Goal: Information Seeking & Learning: Learn about a topic

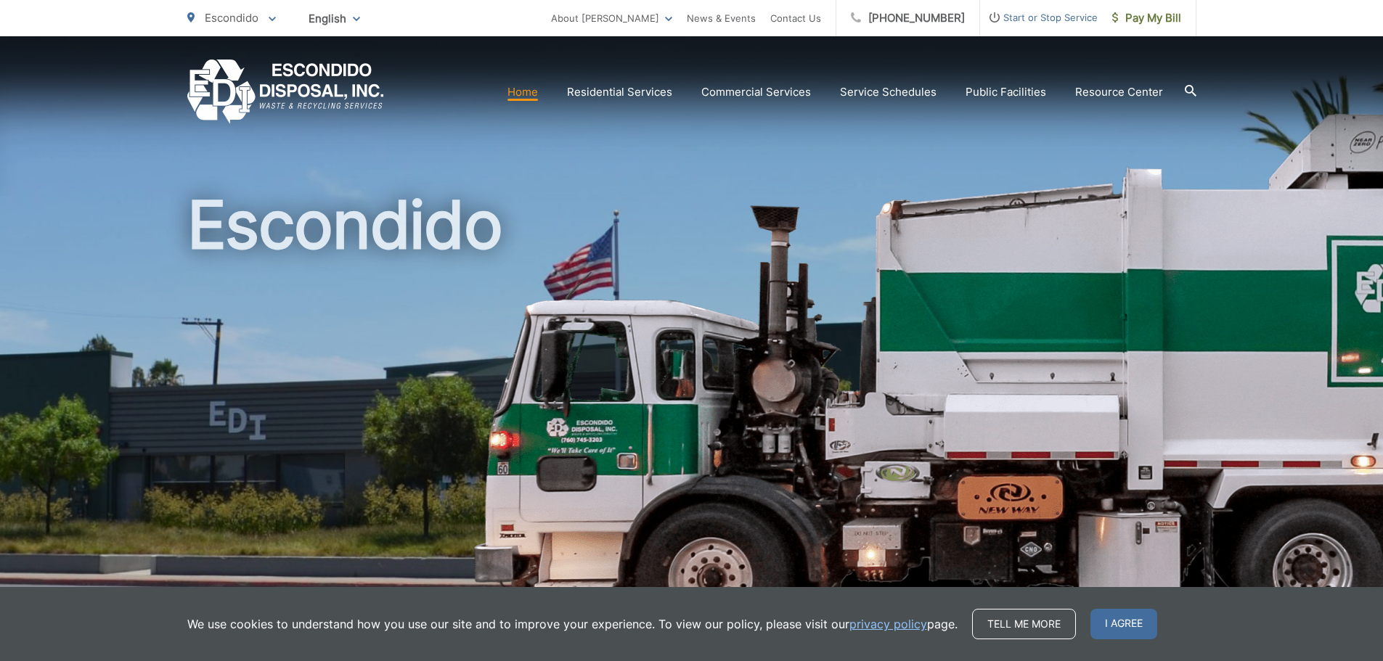
click at [1185, 91] on icon at bounding box center [1191, 91] width 12 height 12
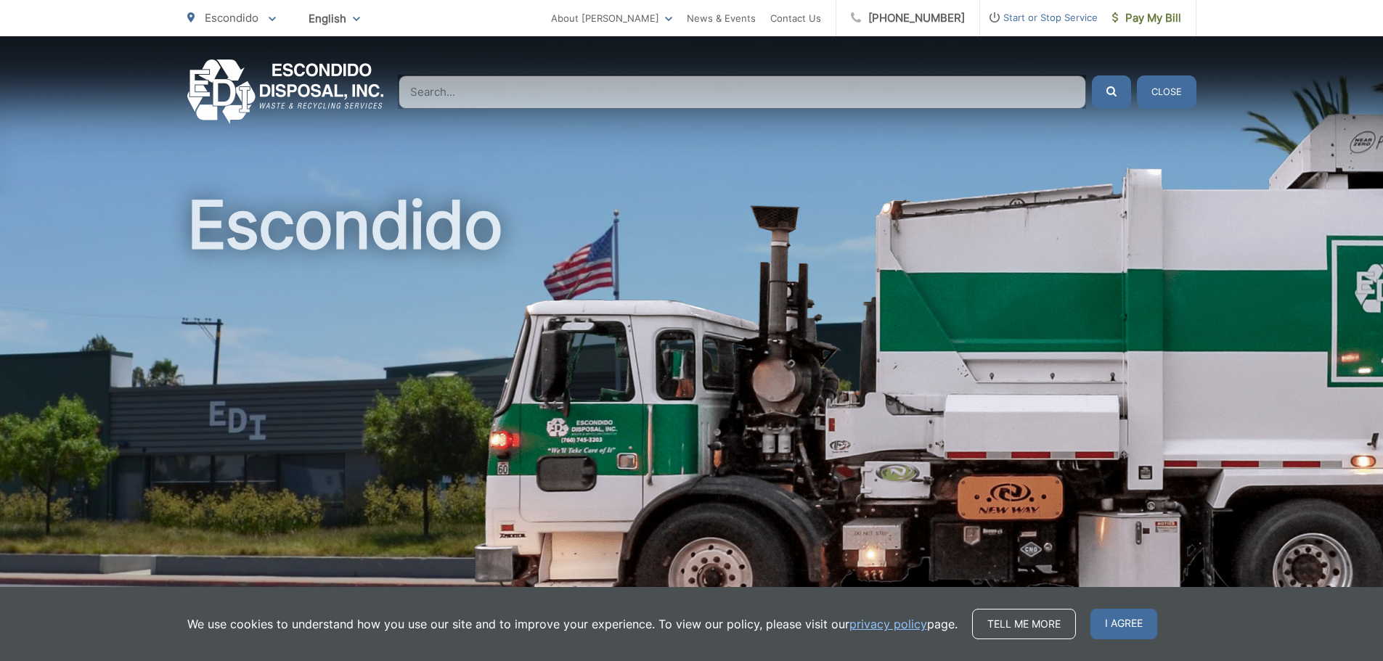
click at [308, 72] on img "EDCD logo. Return to the homepage." at bounding box center [285, 92] width 197 height 65
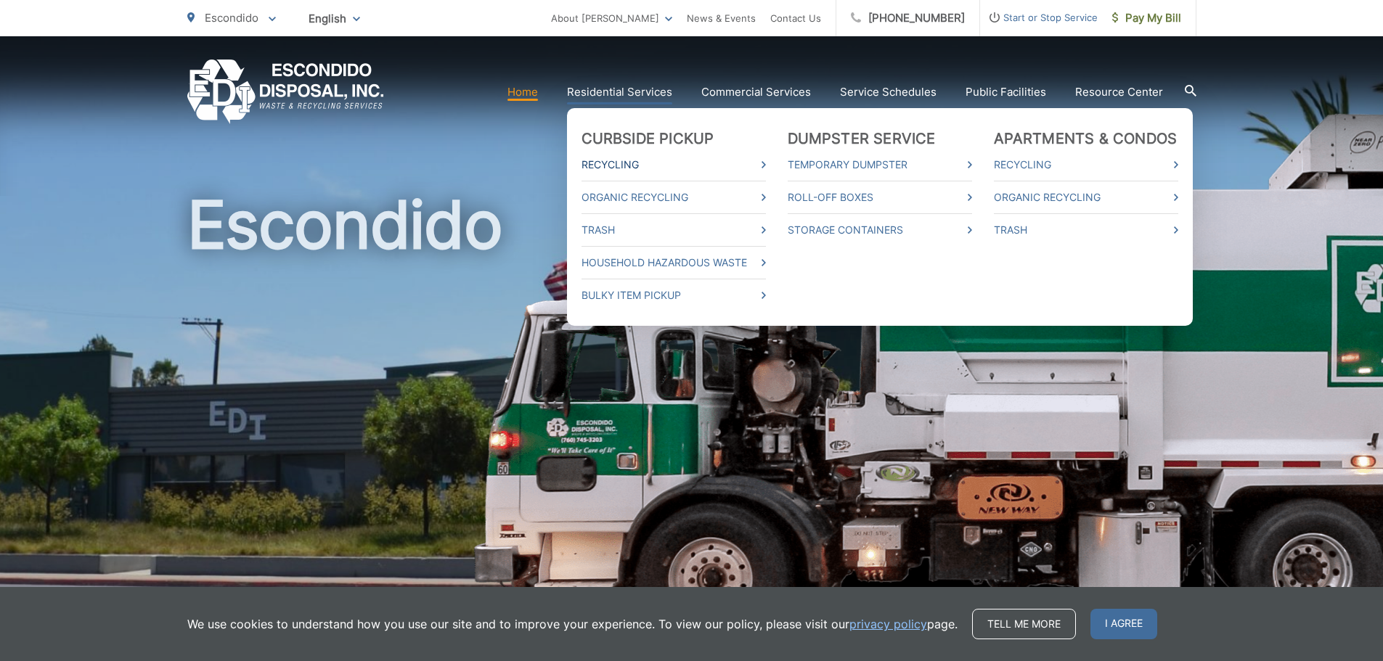
click at [619, 156] on li "Recycling" at bounding box center [673, 165] width 184 height 32
click at [619, 161] on link "Recycling" at bounding box center [673, 164] width 184 height 17
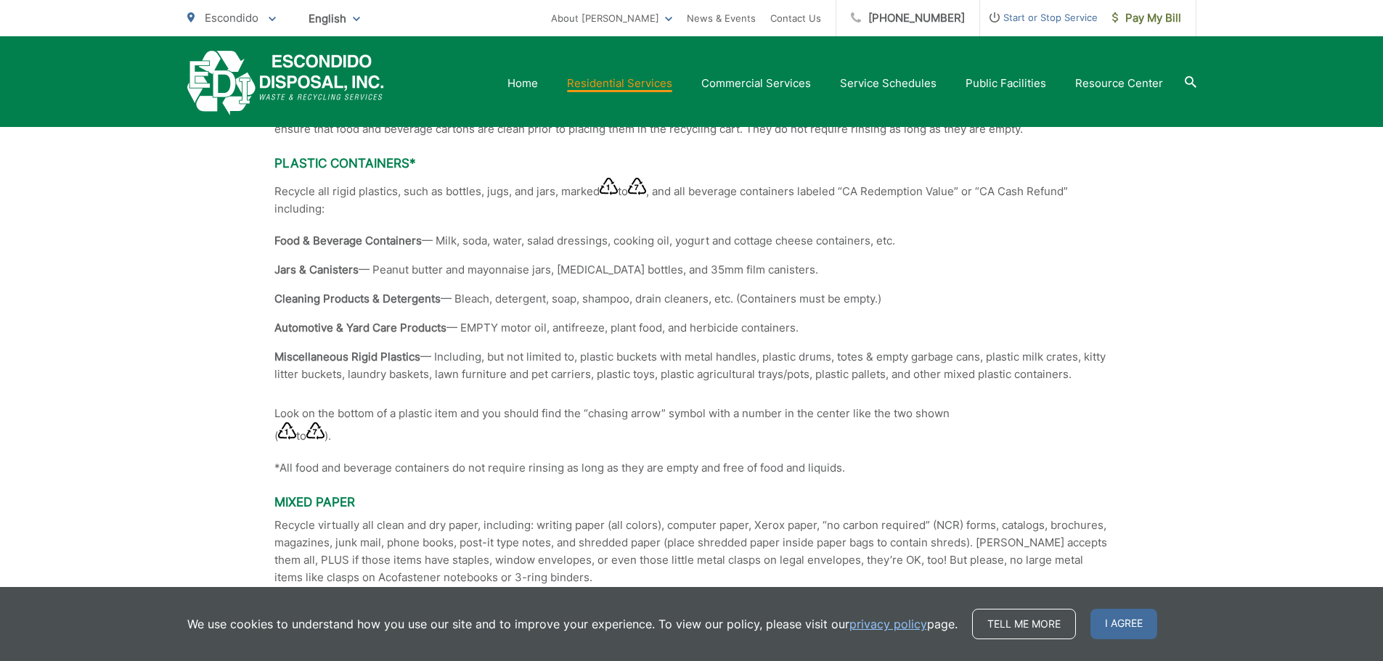
scroll to position [1524, 0]
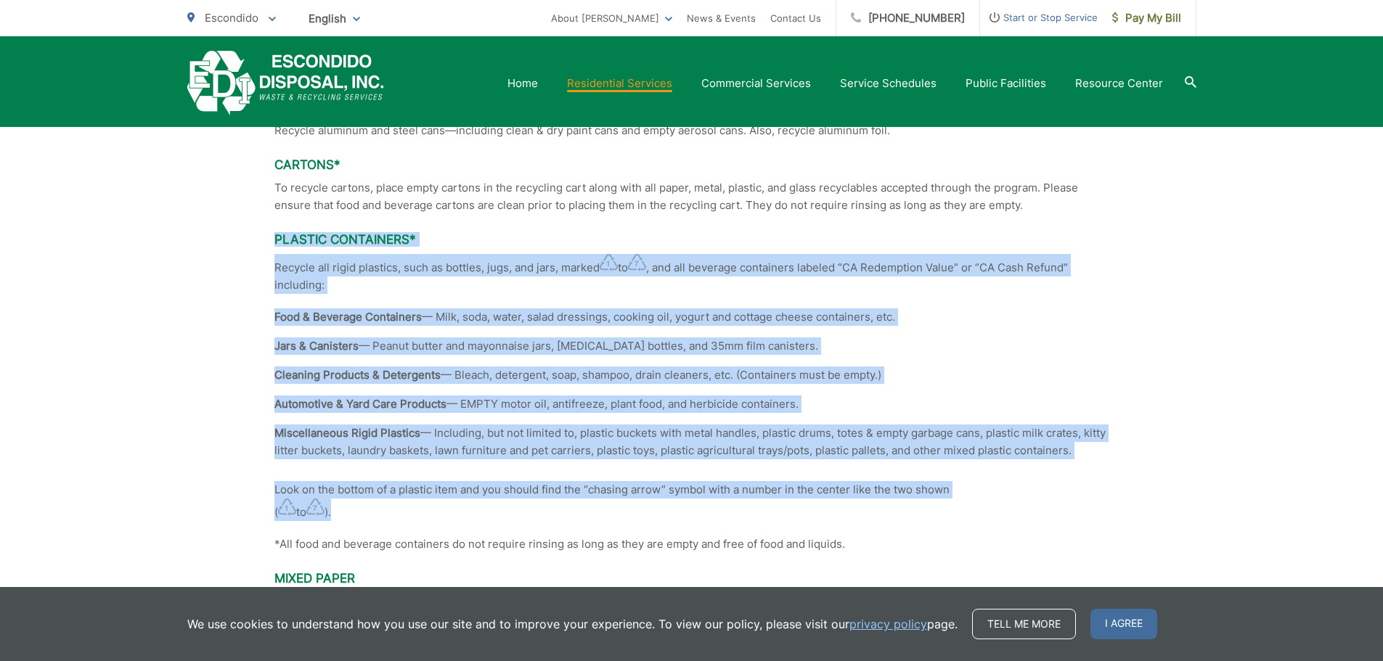
drag, startPoint x: 264, startPoint y: 229, endPoint x: 580, endPoint y: 505, distance: 419.2
click at [580, 505] on div ".st0{fill-rule:evenodd;clip-rule:evenodd;fill:#fff} Recycling Recycling is Easy…" at bounding box center [691, 48] width 1383 height 2565
copy div "Plastic Containers* Recycle all rigid plastics, such as bottles, jugs, and jars…"
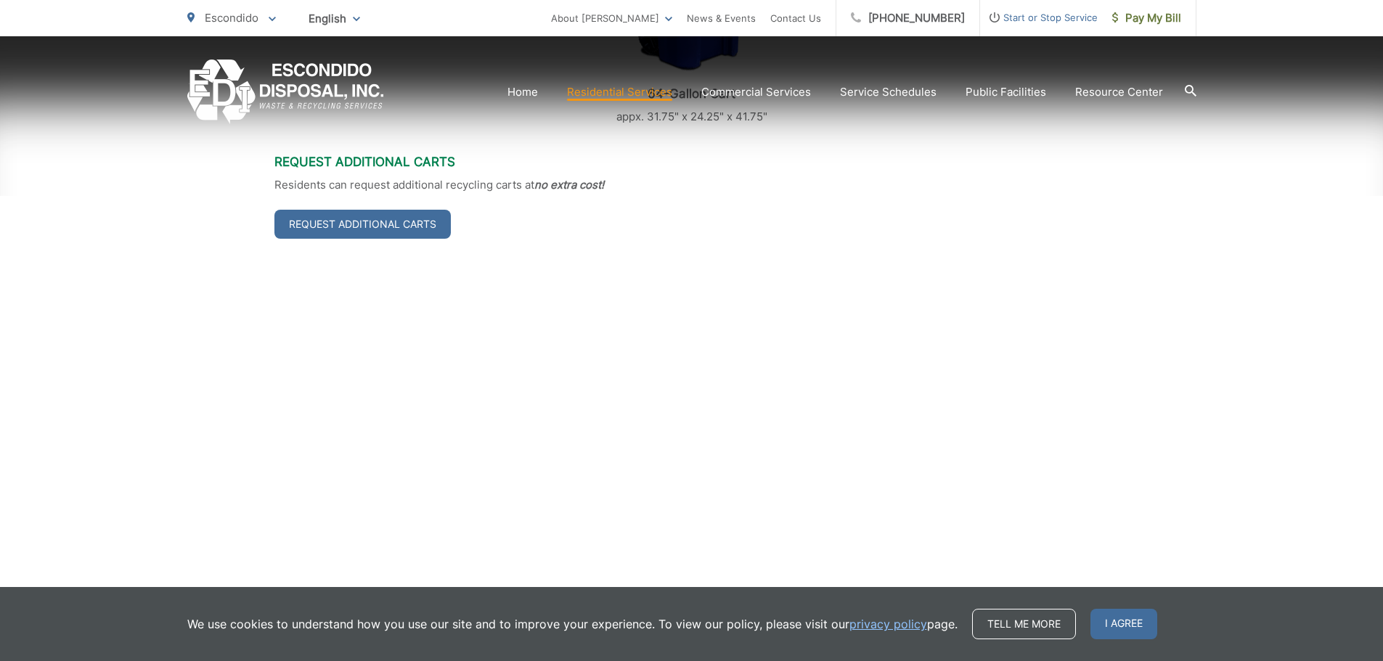
scroll to position [653, 0]
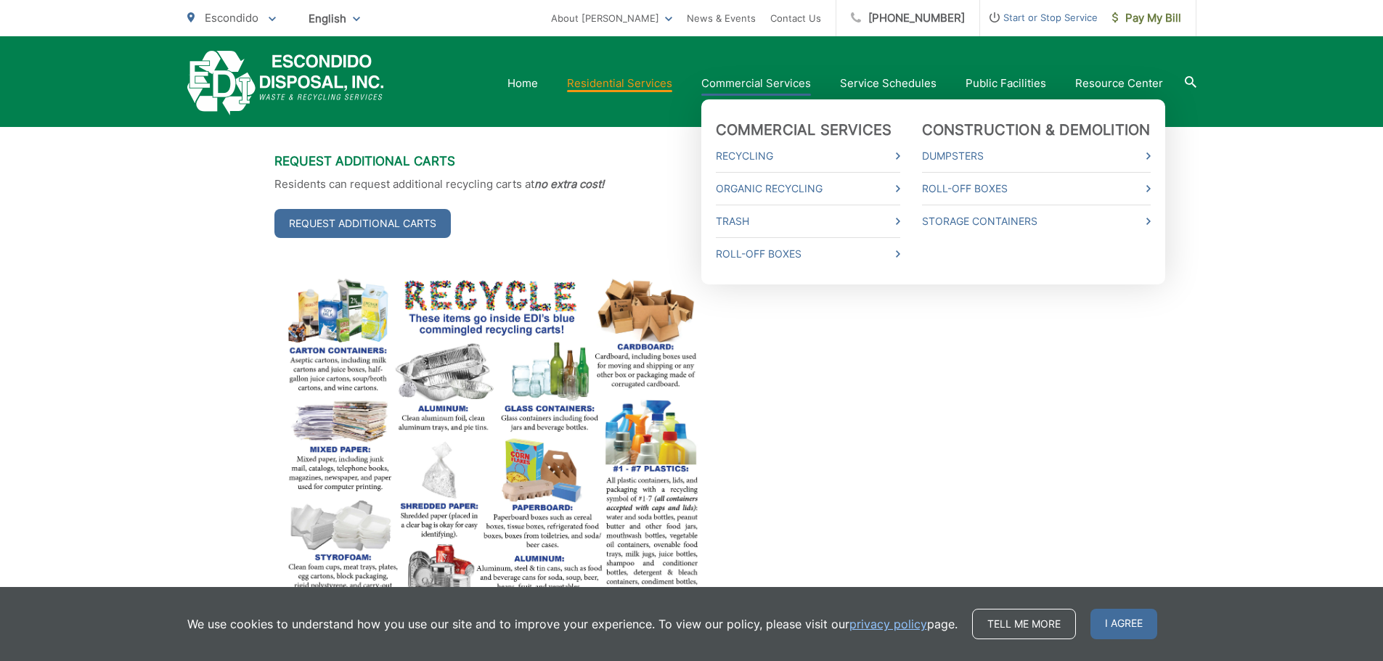
click at [765, 78] on link "Commercial Services" at bounding box center [756, 83] width 110 height 17
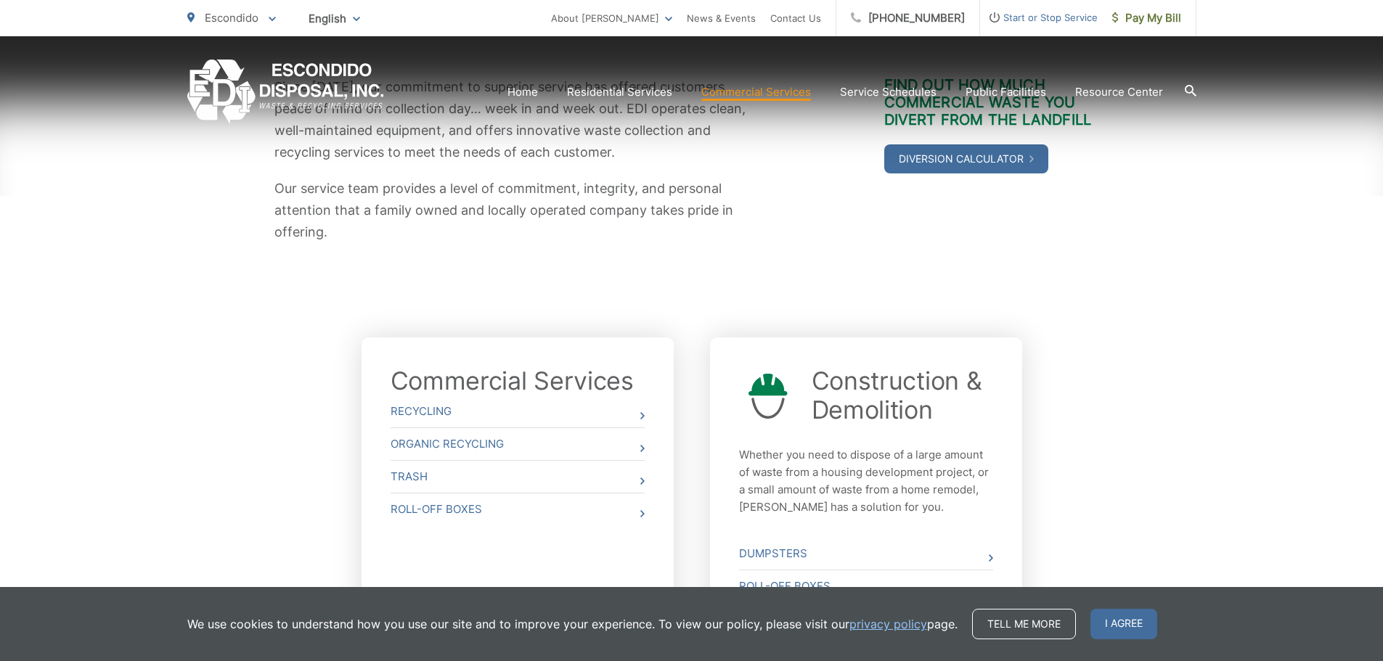
scroll to position [481, 0]
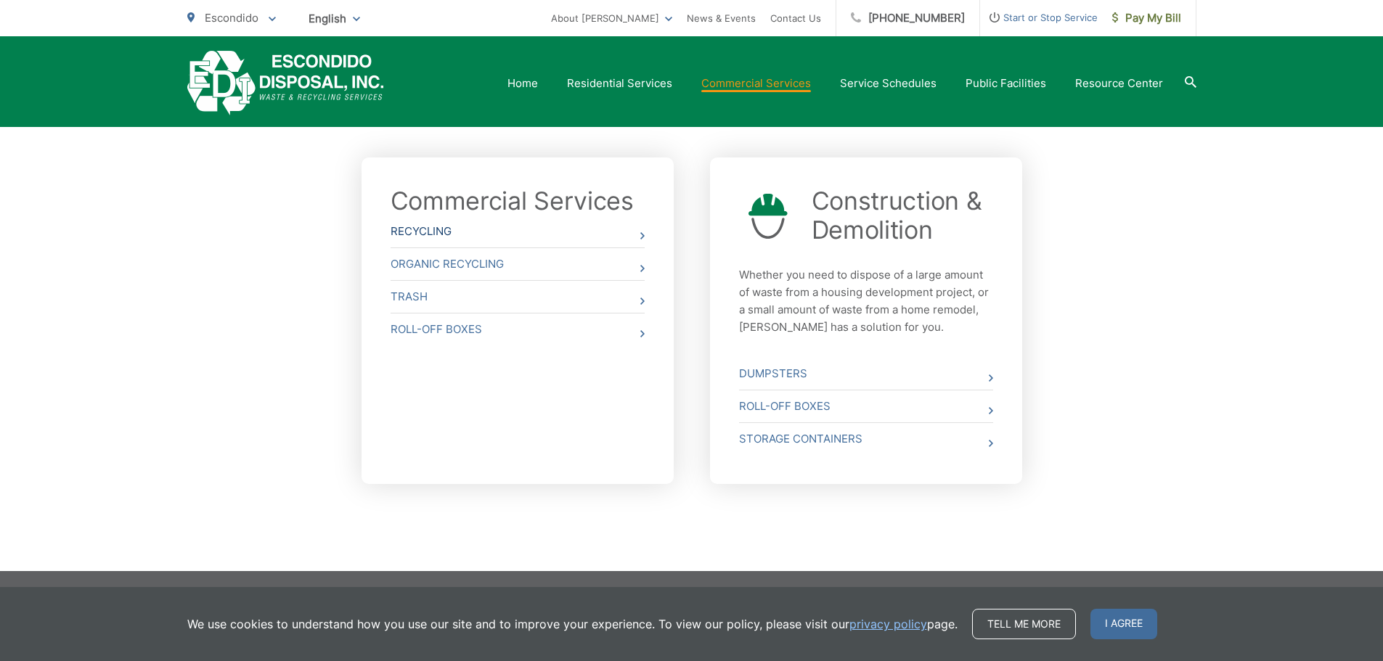
click at [422, 238] on link "Recycling" at bounding box center [518, 232] width 254 height 32
